Goal: Check status

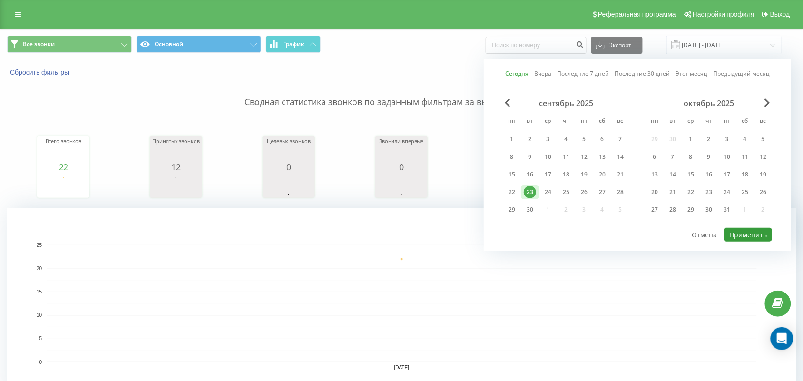
click at [733, 231] on button "Применить" at bounding box center [748, 235] width 48 height 14
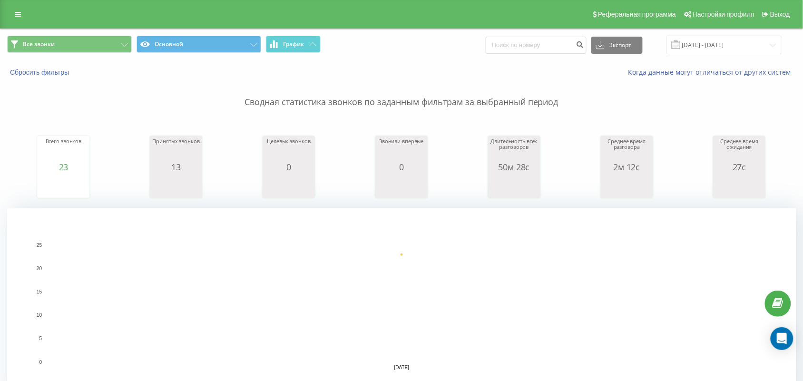
click at [51, 101] on p "Сводная статистика звонков по заданным фильтрам за выбранный период" at bounding box center [401, 92] width 789 height 31
click at [762, 48] on input "[DATE] - [DATE]" at bounding box center [724, 45] width 115 height 19
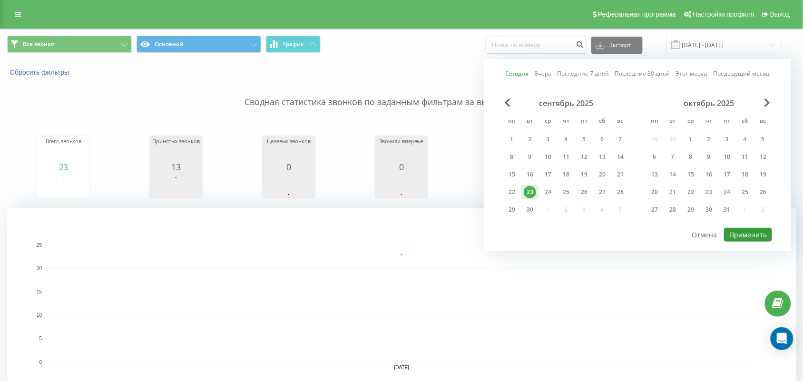
click at [758, 231] on button "Применить" at bounding box center [748, 235] width 48 height 14
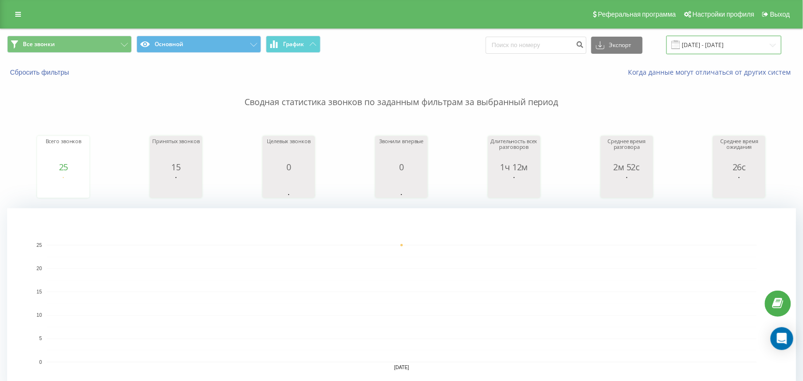
click at [728, 38] on input "[DATE] - [DATE]" at bounding box center [724, 45] width 115 height 19
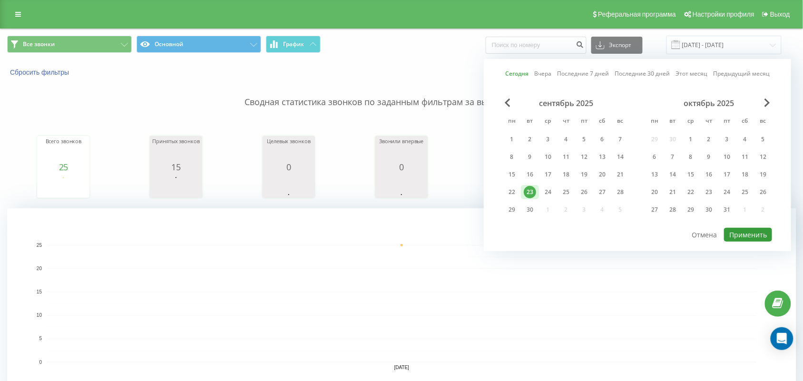
click at [747, 228] on button "Применить" at bounding box center [748, 235] width 48 height 14
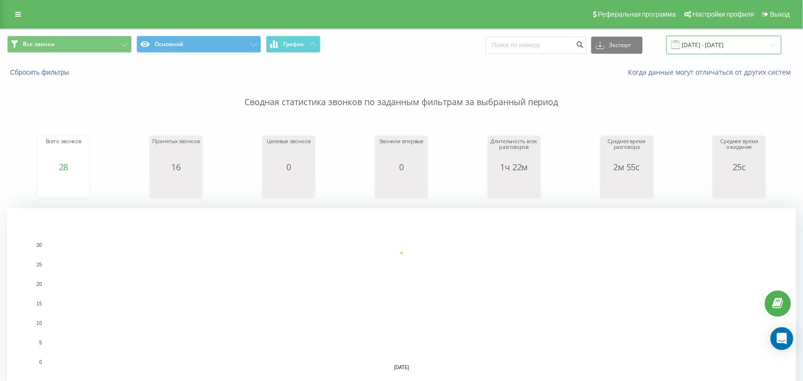
click at [717, 51] on input "[DATE] - [DATE]" at bounding box center [724, 45] width 115 height 19
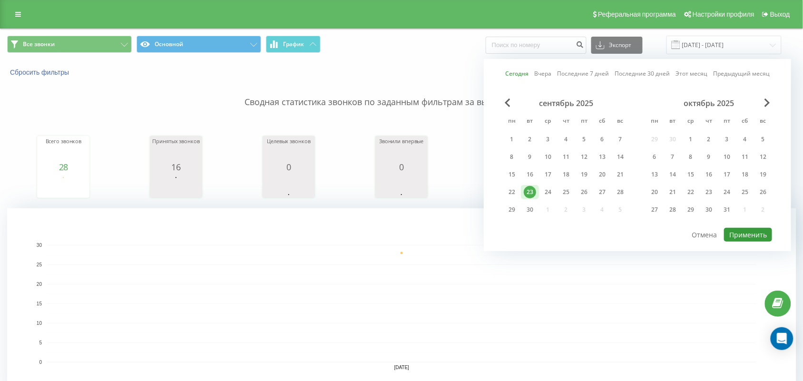
click at [736, 234] on button "Применить" at bounding box center [748, 235] width 48 height 14
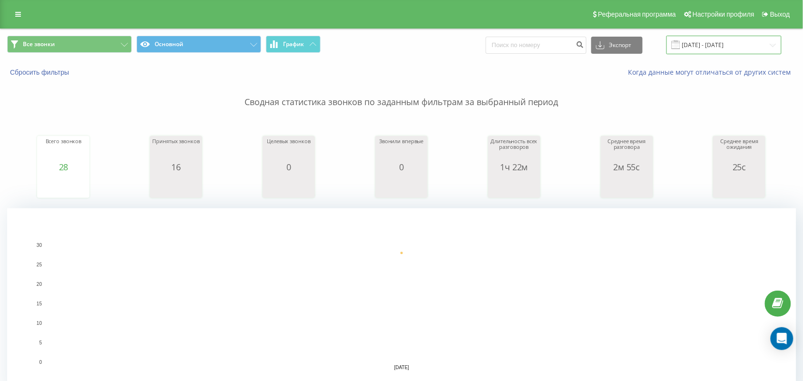
click at [729, 48] on input "[DATE] - [DATE]" at bounding box center [724, 45] width 115 height 19
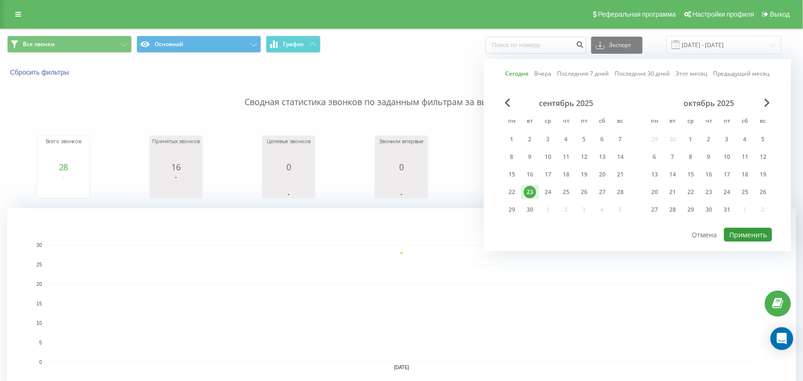
click at [746, 229] on button "Применить" at bounding box center [748, 235] width 48 height 14
